Goal: Ask a question

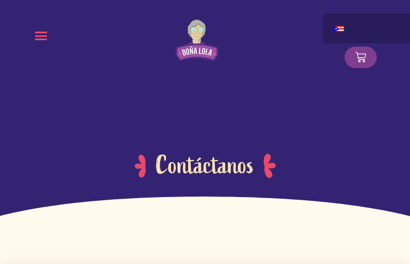
type input "migtqJLM"
type input "aghYUyVejIefI"
type input "copezopap789@gmail.com"
radio input "true"
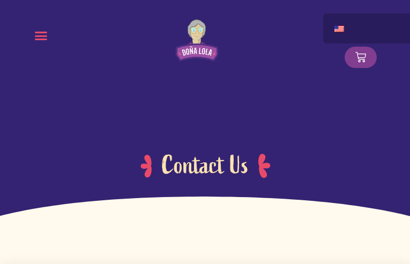
type input "BaIVDSiGPgyiSq"
type input "sqbCSnsEfUzjO"
type input "copezopap789@gmail.com"
radio input "true"
